Goal: Transaction & Acquisition: Purchase product/service

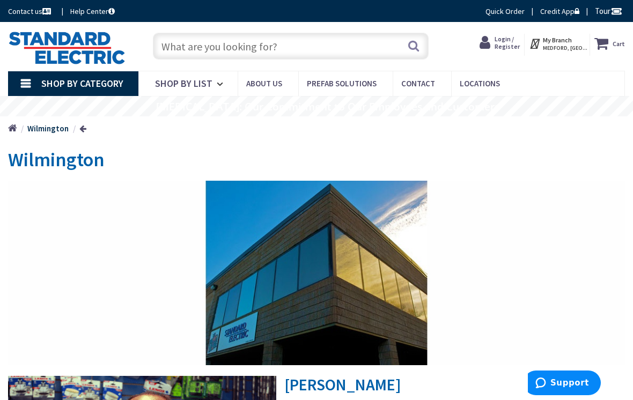
click at [178, 43] on input "text" at bounding box center [291, 46] width 276 height 27
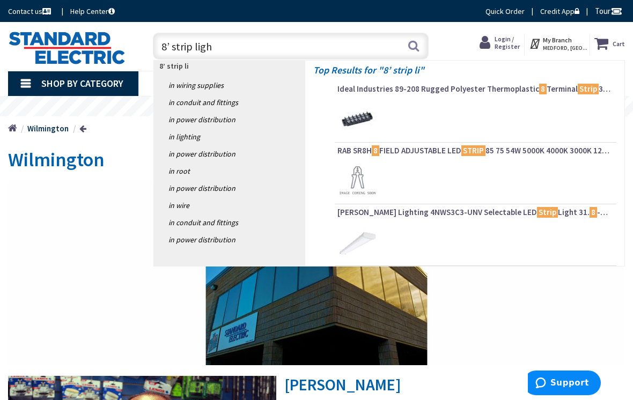
type input "8’ strip light"
